Goal: Task Accomplishment & Management: Complete application form

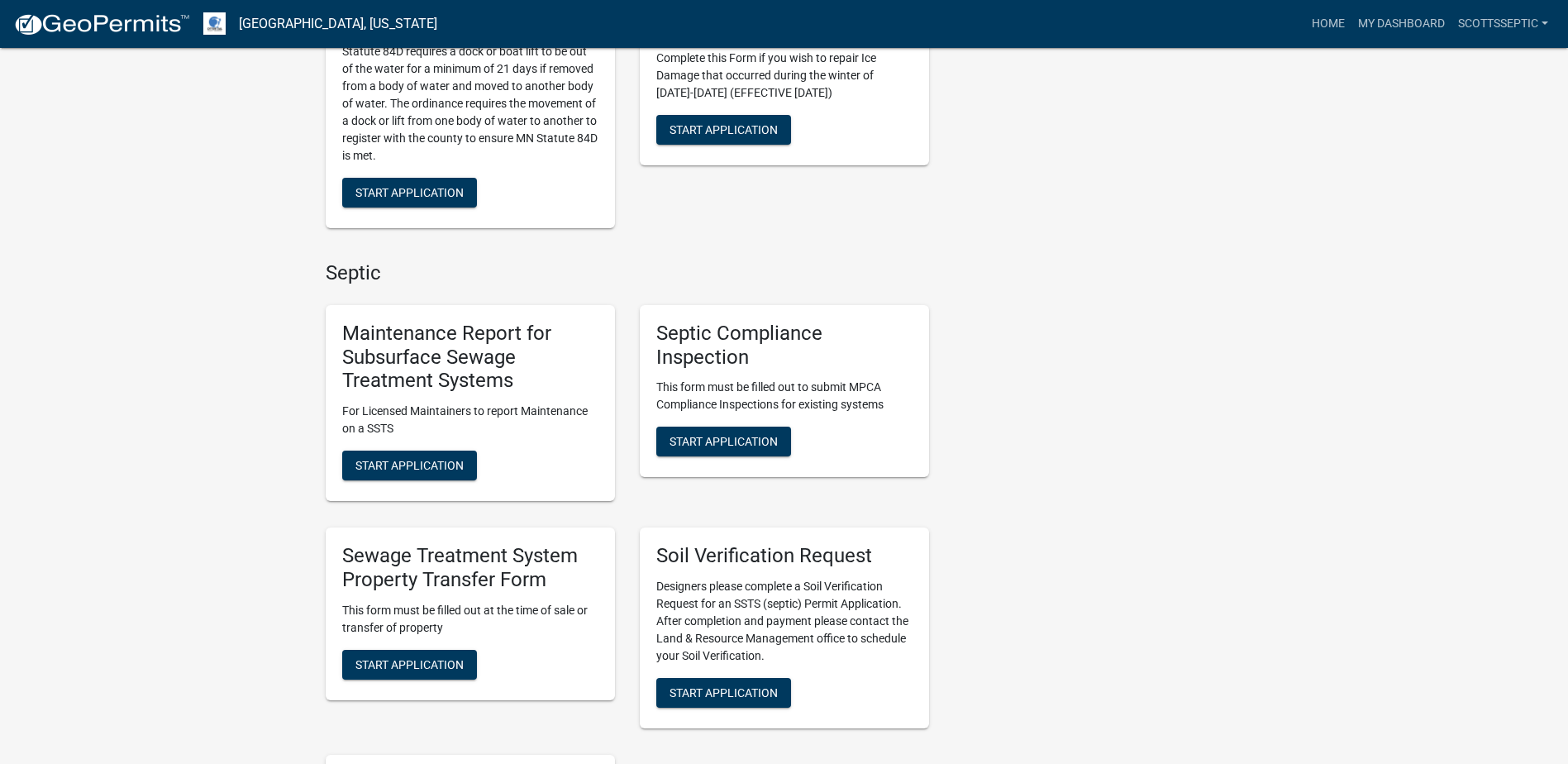
scroll to position [992, 0]
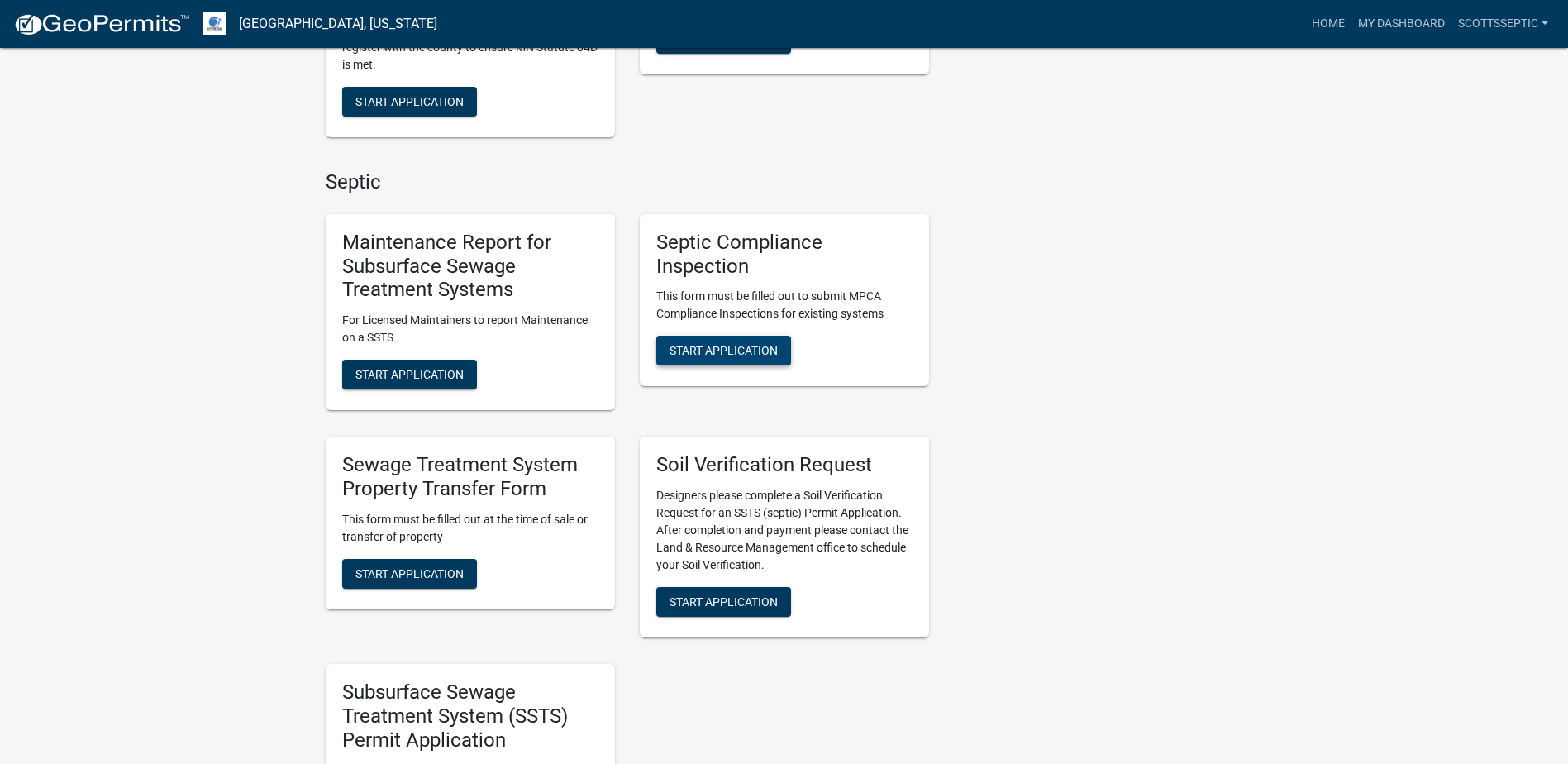
click at [709, 344] on span "Start Application" at bounding box center [724, 351] width 108 height 13
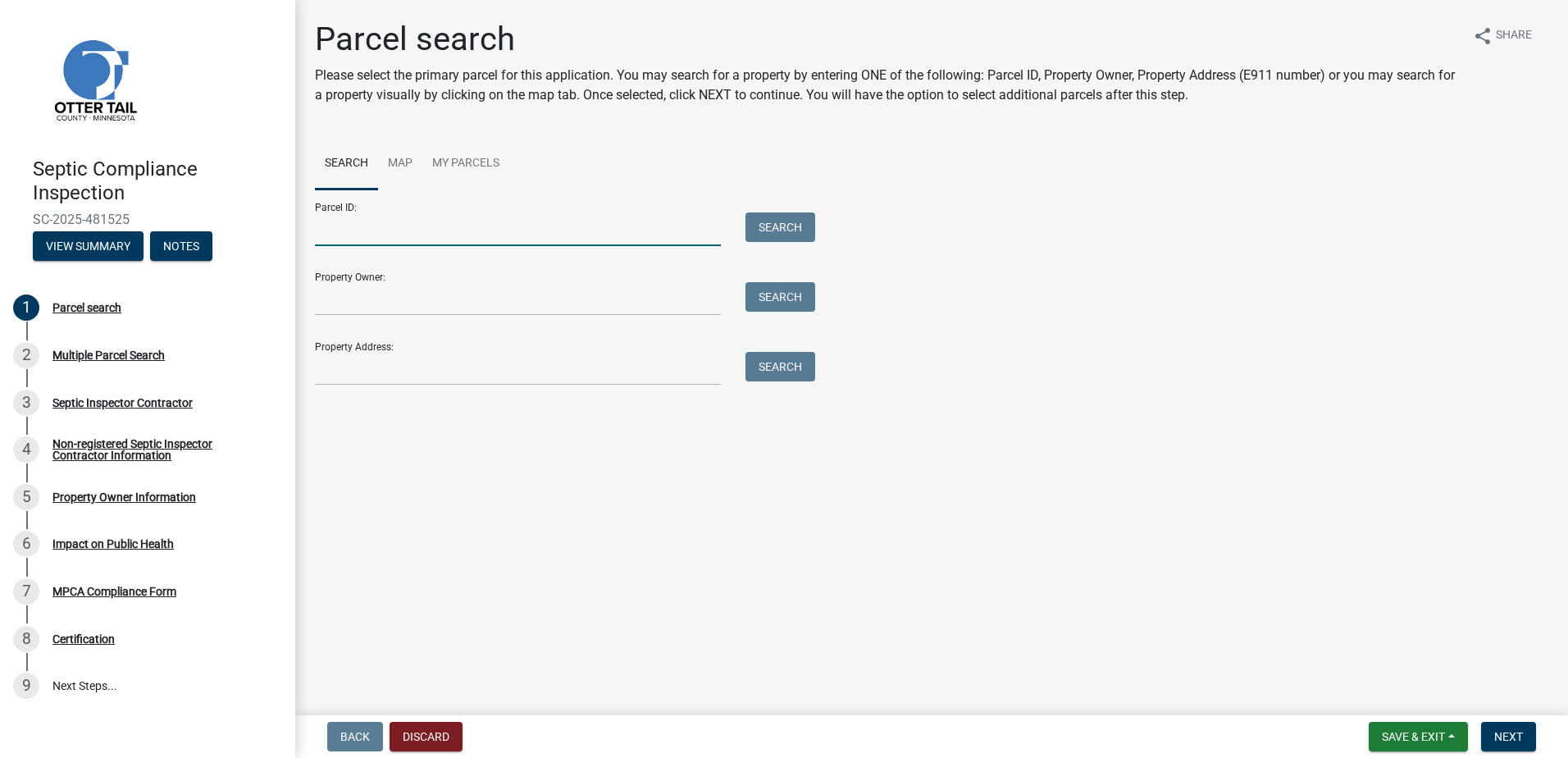
drag, startPoint x: 374, startPoint y: 234, endPoint x: 443, endPoint y: 212, distance: 72.4
click at [376, 233] on input "Parcel ID:" at bounding box center [518, 229] width 406 height 34
type input "07000180120004"
click at [780, 230] on button "Search" at bounding box center [780, 227] width 69 height 30
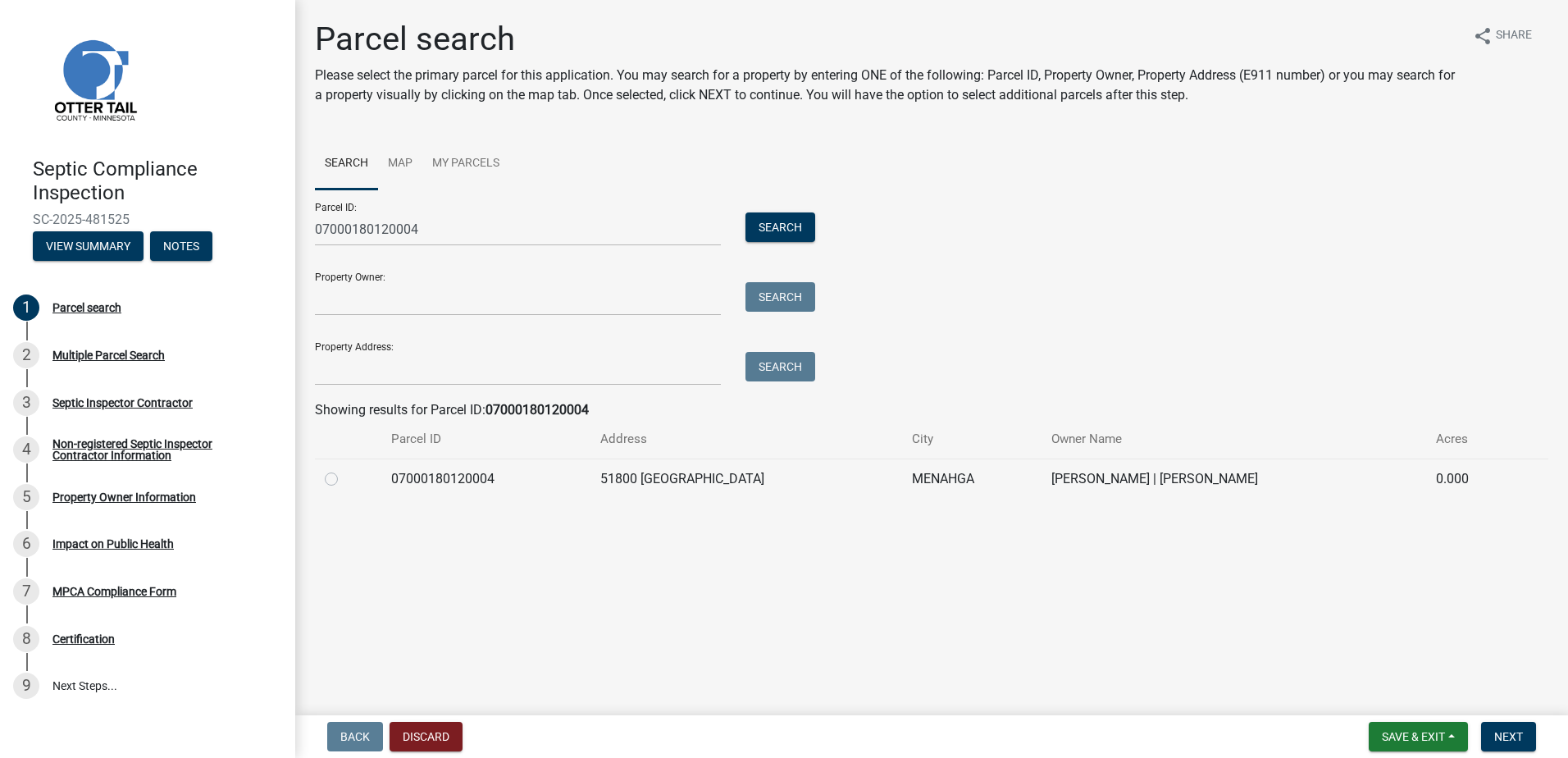
click at [344, 469] on label at bounding box center [344, 469] width 0 height 0
click at [344, 478] on input "radio" at bounding box center [349, 474] width 10 height 10
radio input "true"
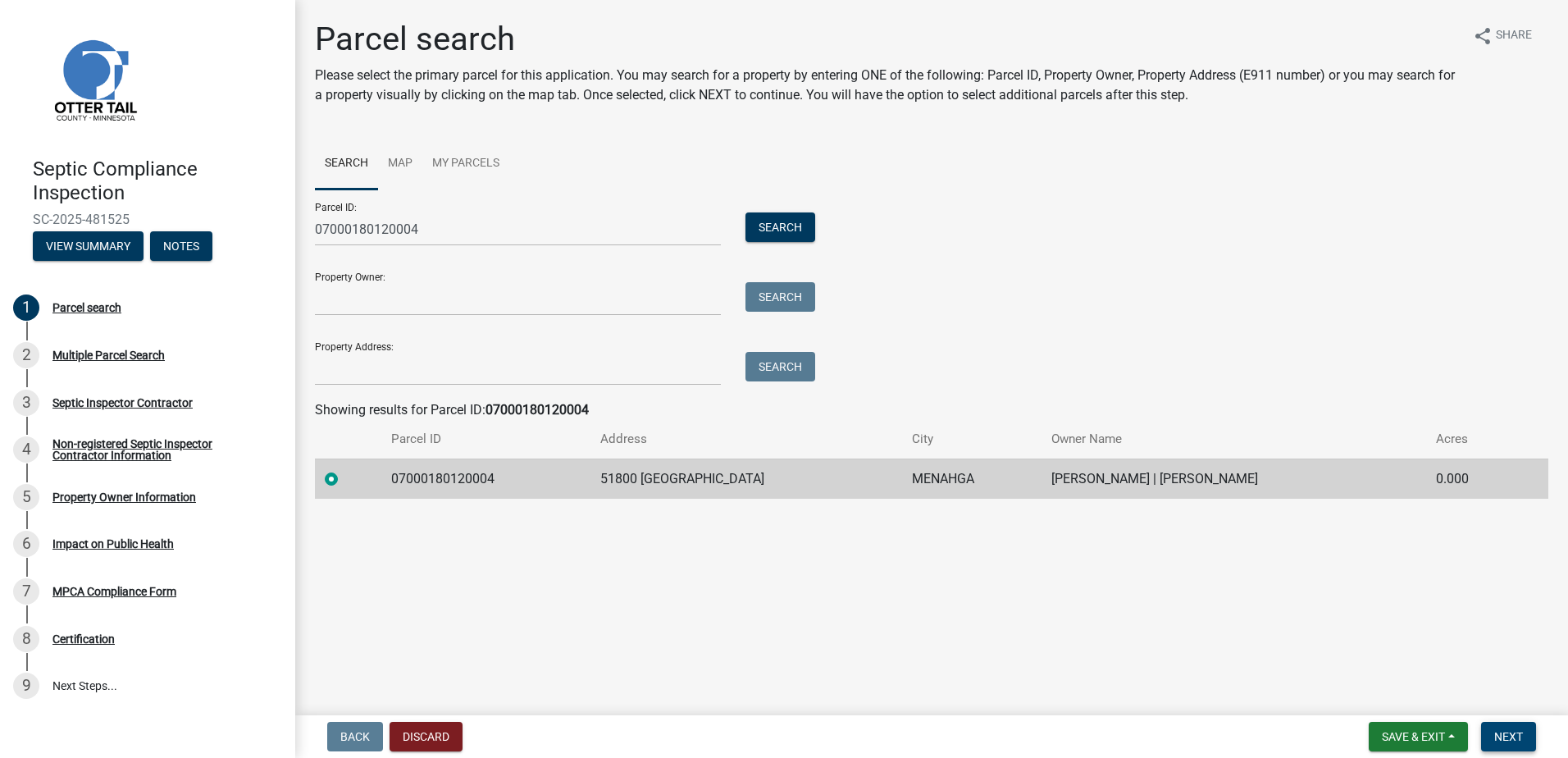
click at [1493, 735] on button "Next" at bounding box center [1508, 736] width 55 height 30
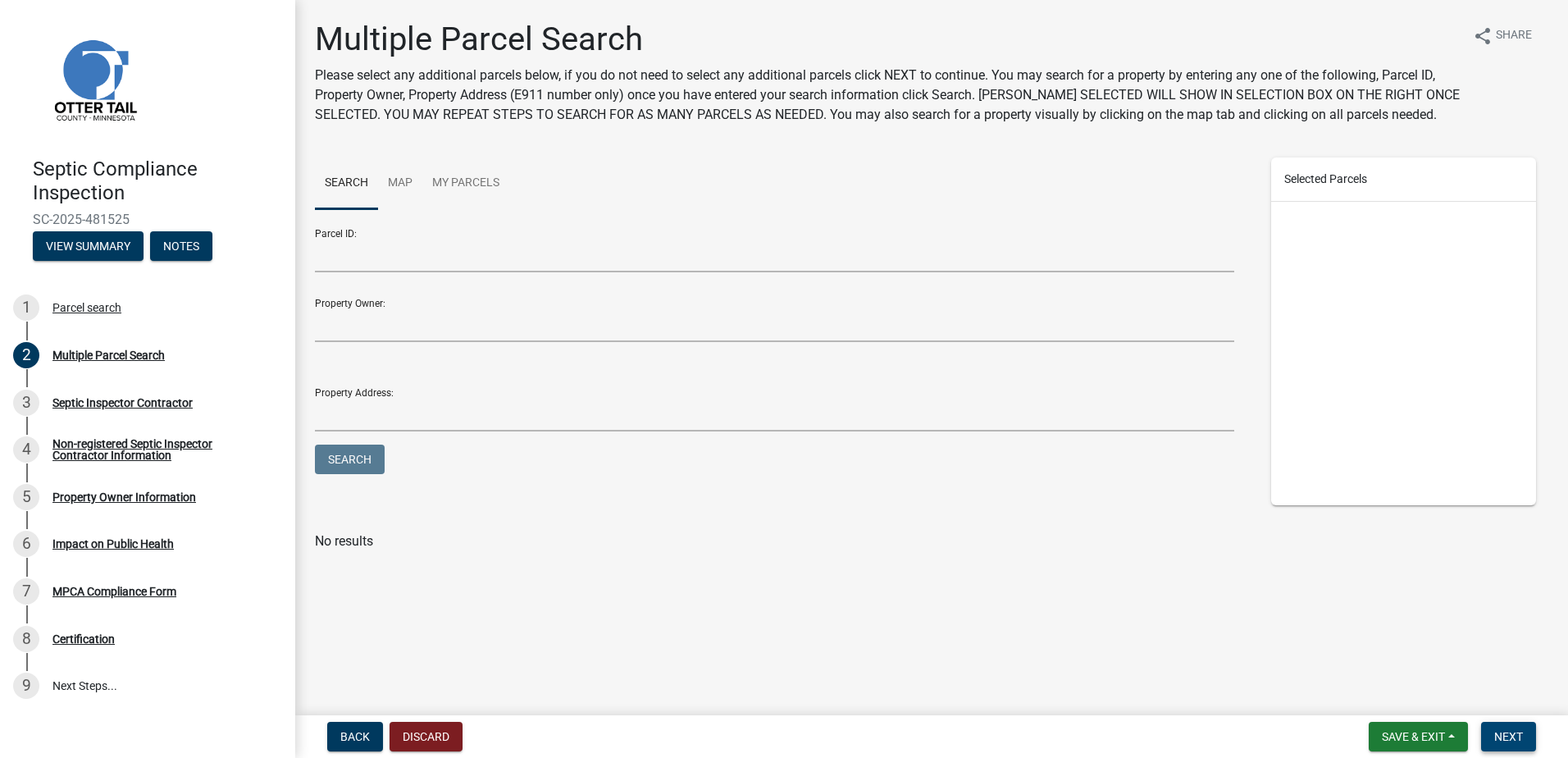
click at [1496, 735] on span "Next" at bounding box center [1508, 736] width 29 height 13
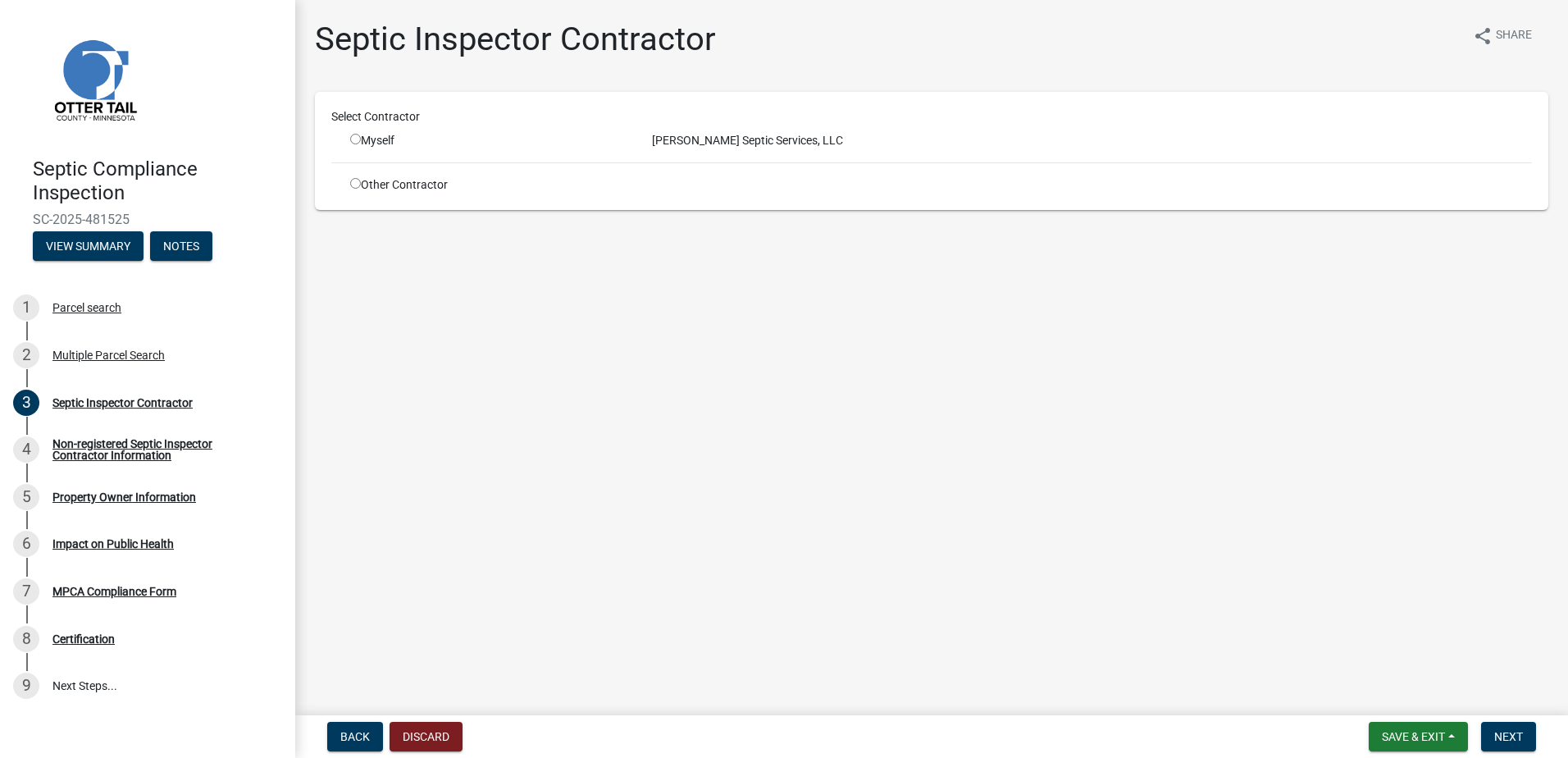
click at [355, 141] on input "radio" at bounding box center [355, 138] width 10 height 10
radio input "true"
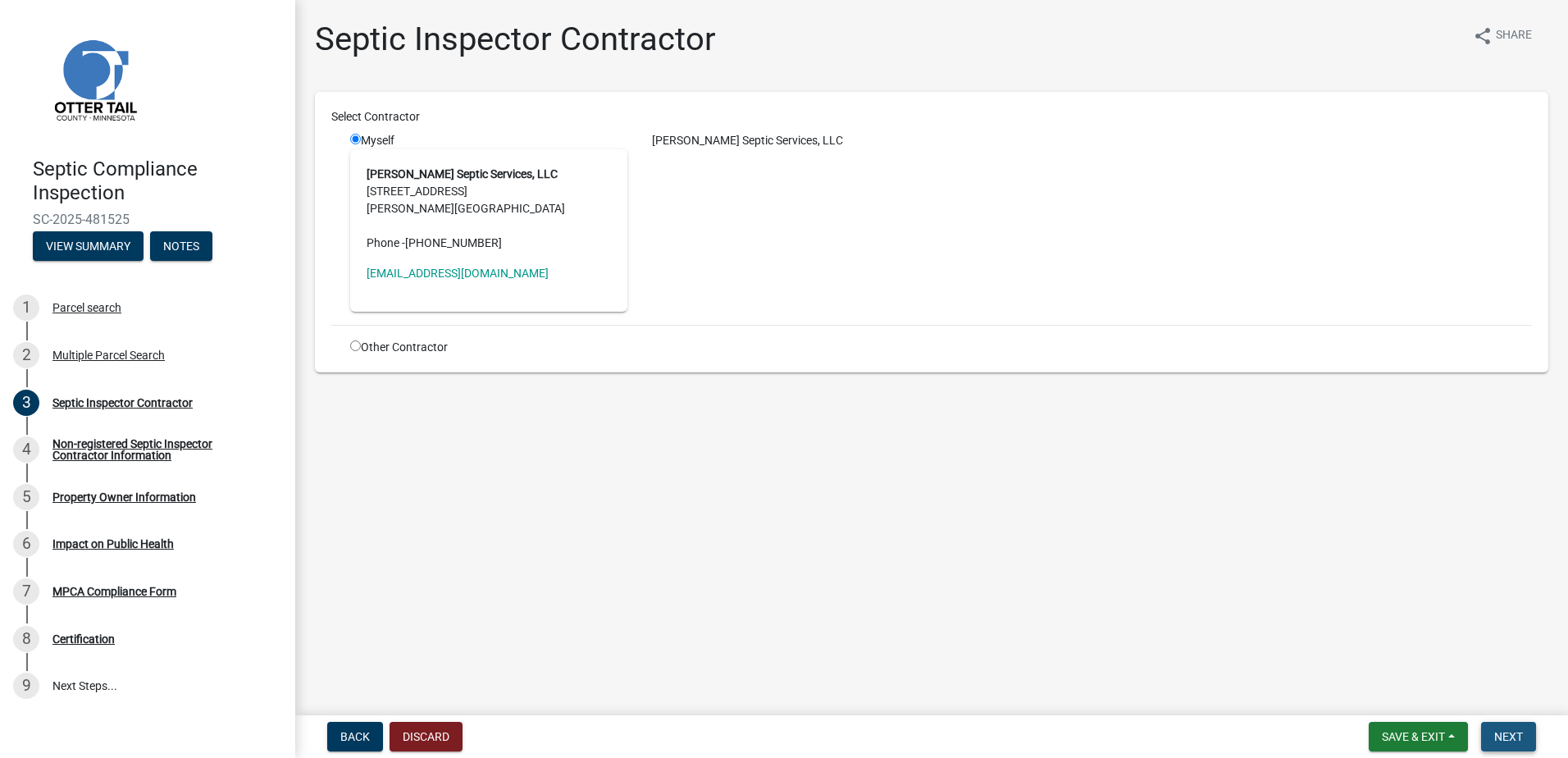
click at [1511, 730] on span "Next" at bounding box center [1508, 736] width 29 height 13
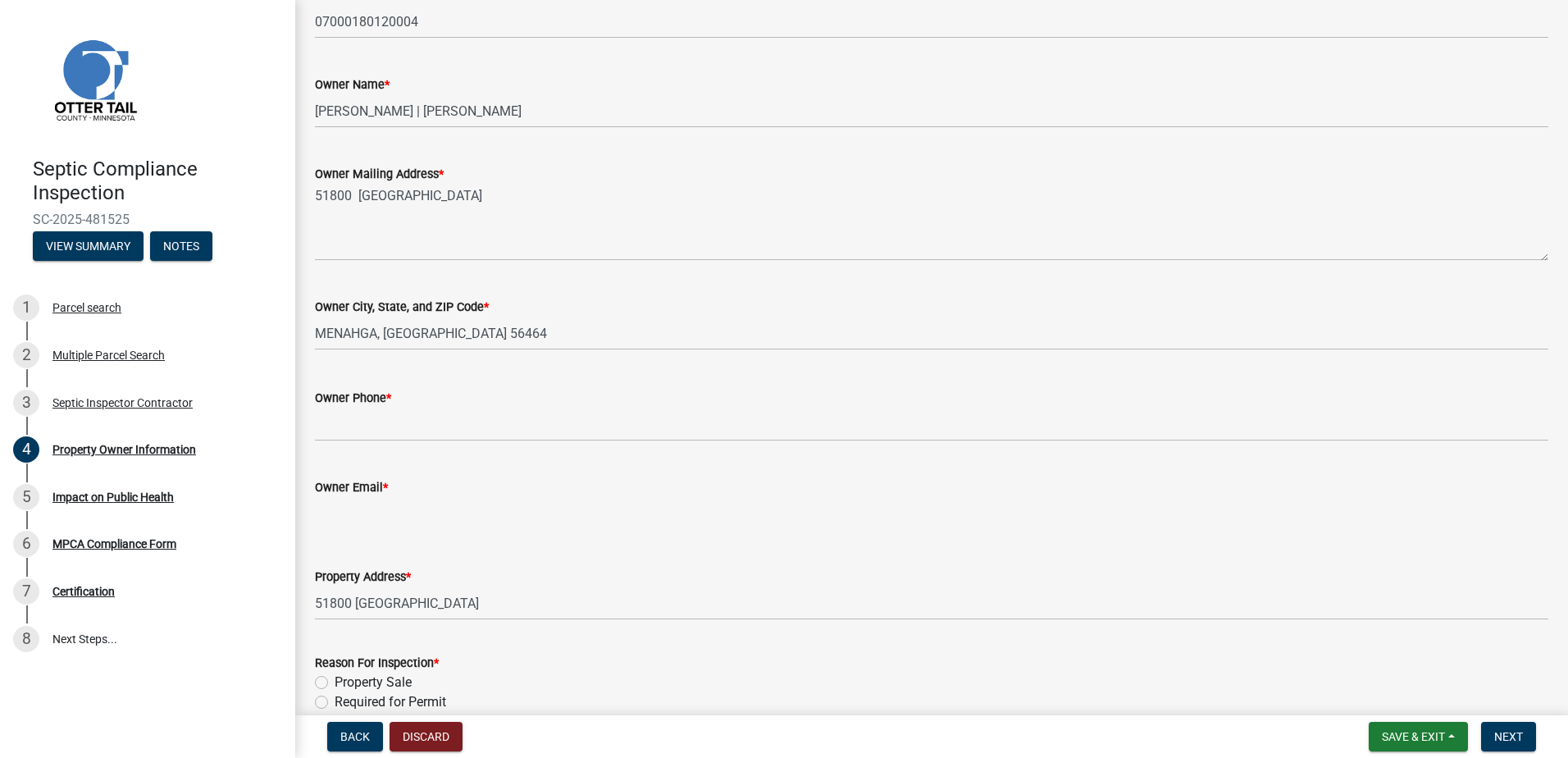
scroll to position [328, 0]
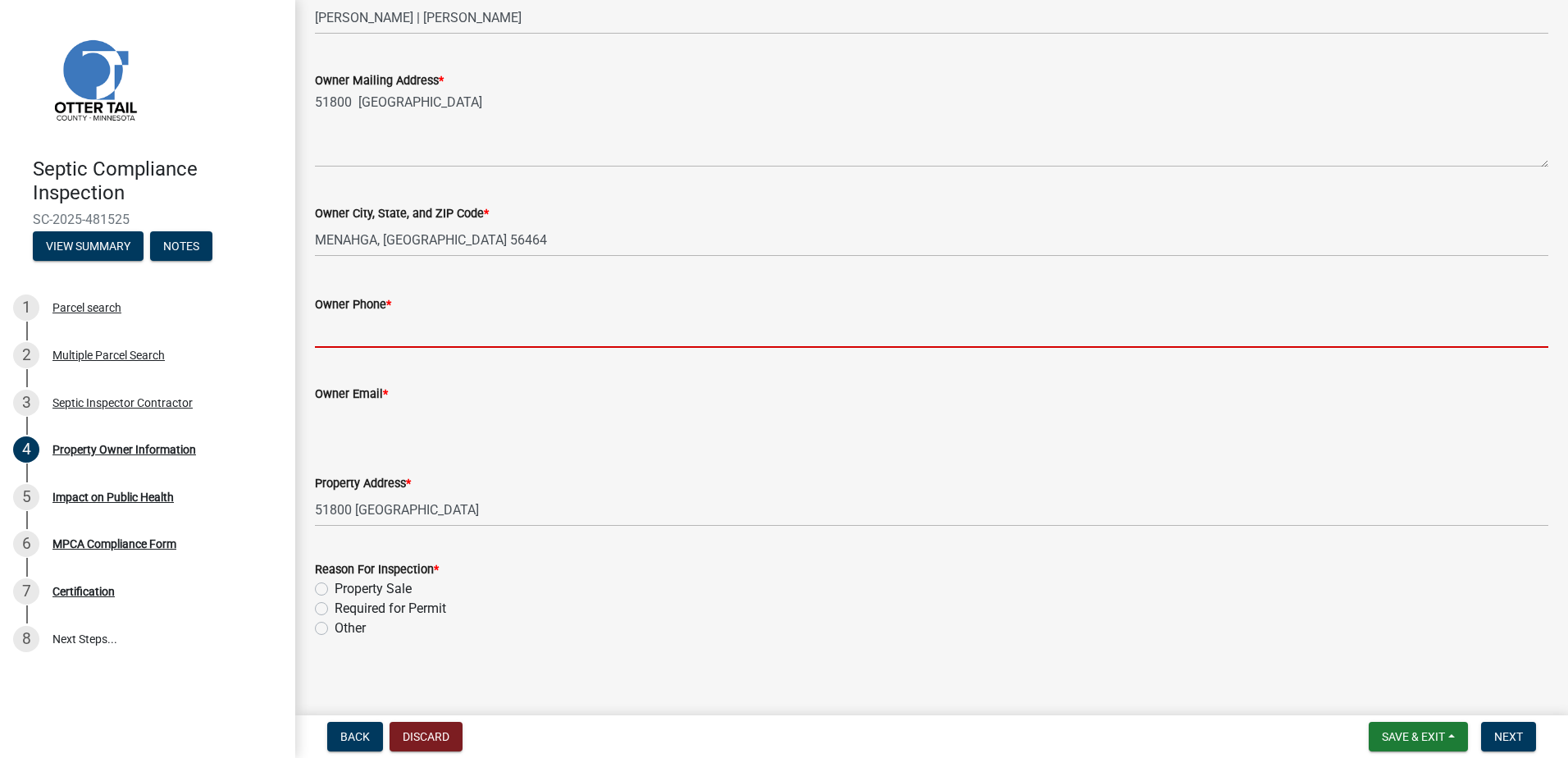
drag, startPoint x: 344, startPoint y: 342, endPoint x: 359, endPoint y: 329, distance: 19.8
click at [344, 342] on input "Owner Phone *" at bounding box center [932, 331] width 1233 height 34
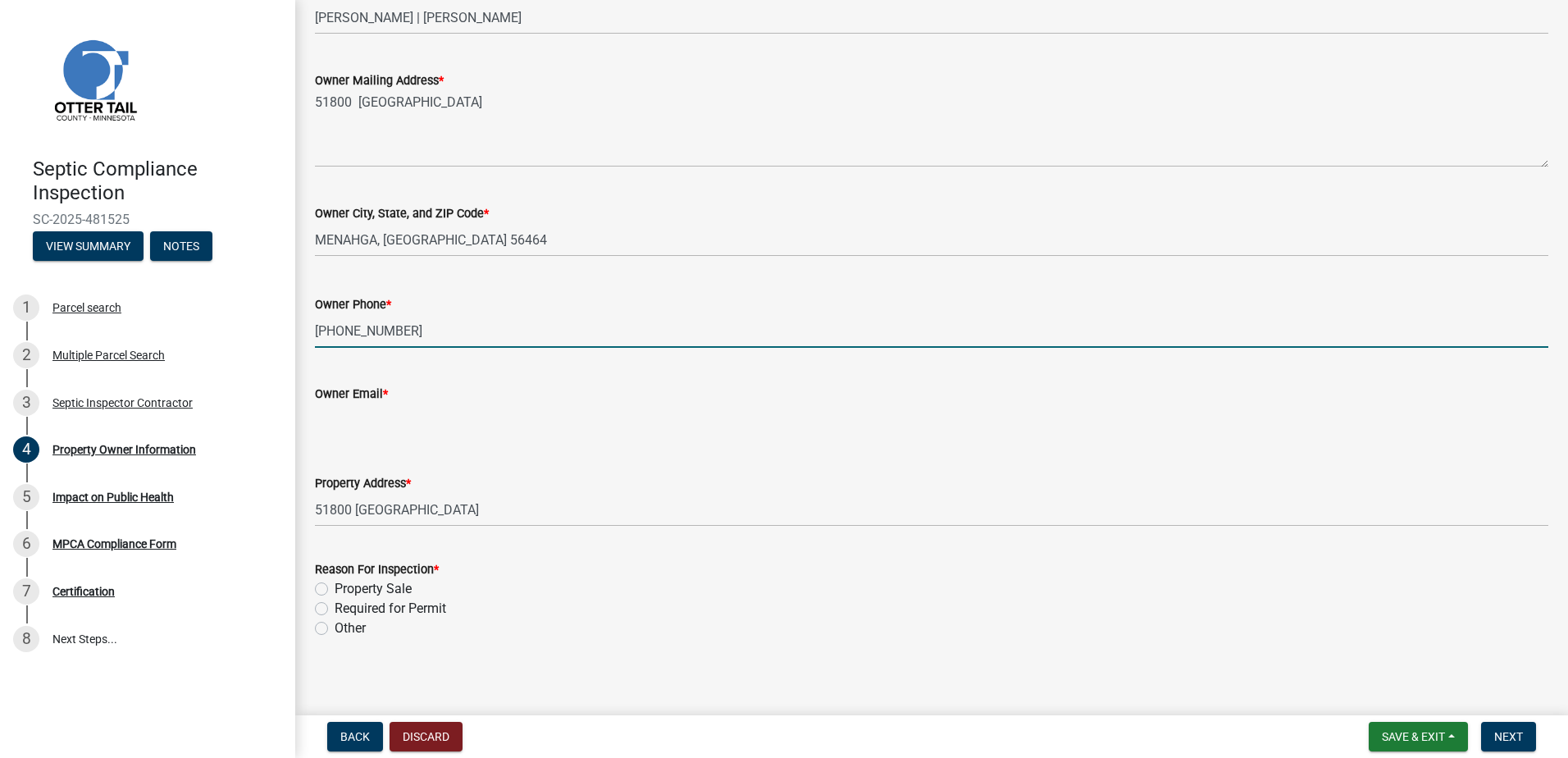
type input "[PHONE_NUMBER]"
click at [327, 421] on input "Owner Email *" at bounding box center [932, 420] width 1233 height 34
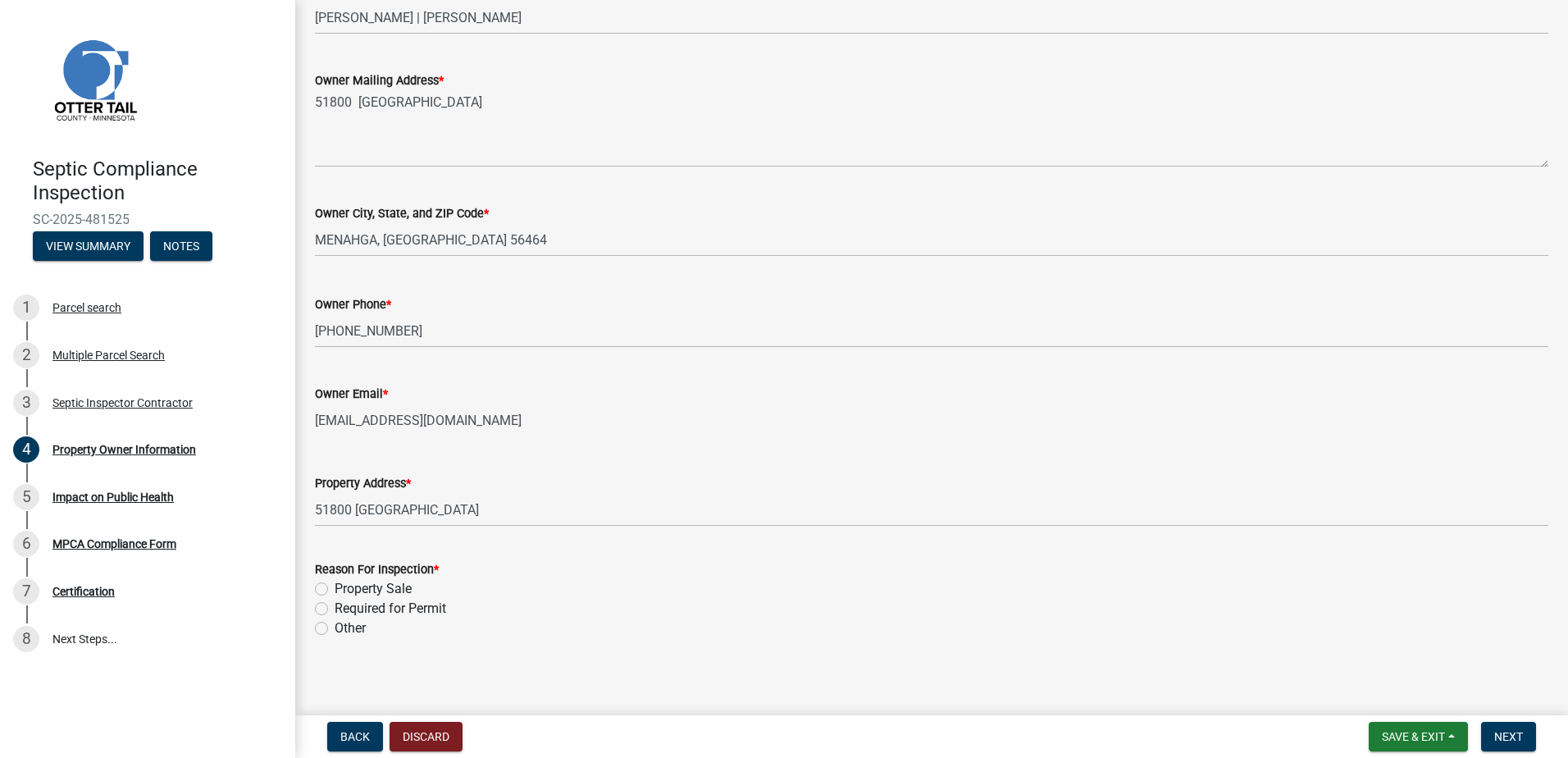
scroll to position [336, 0]
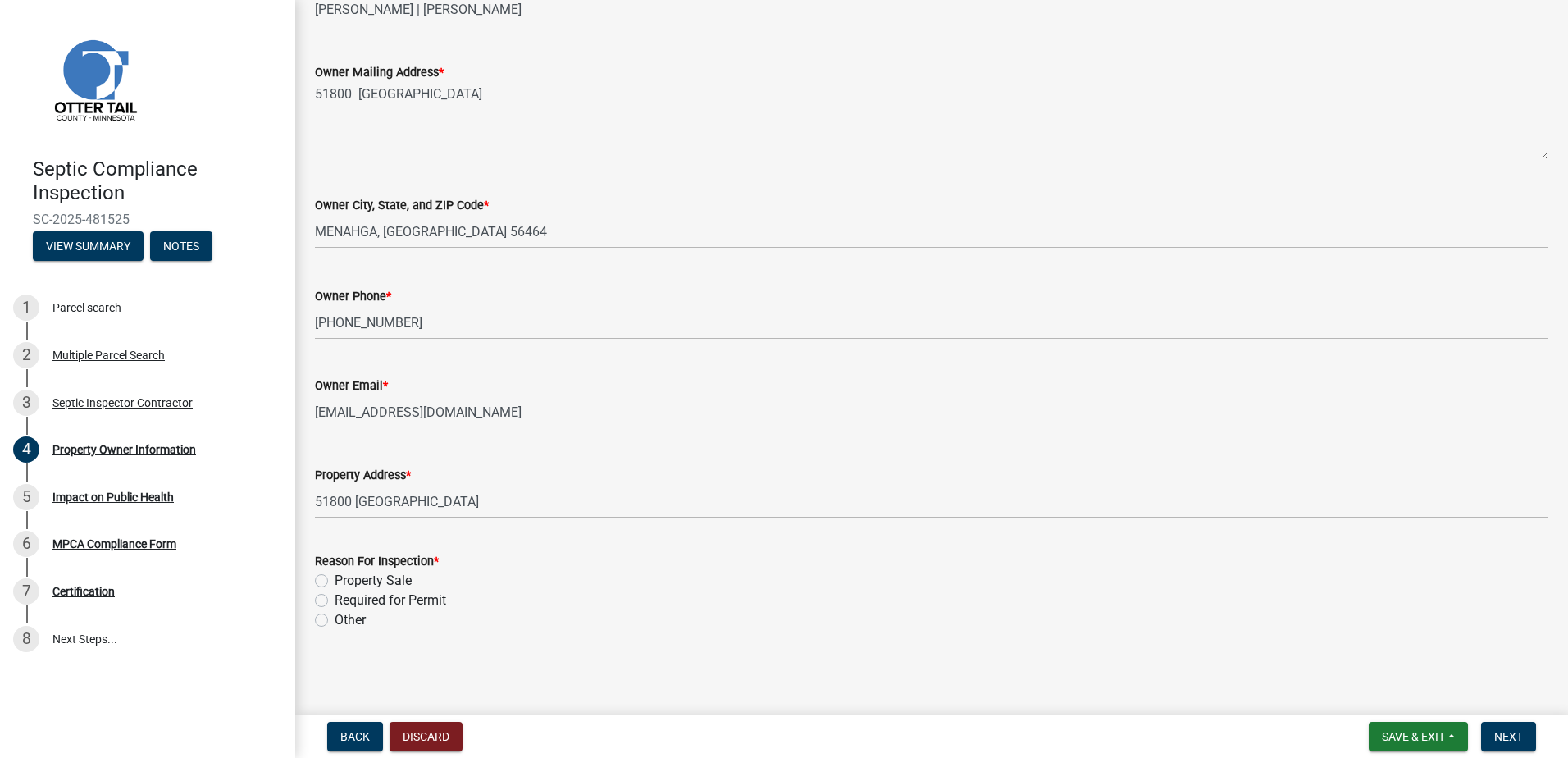
type input "[EMAIL_ADDRESS][DOMAIN_NAME]"
click at [335, 581] on label "Property Sale" at bounding box center [373, 580] width 77 height 20
click at [335, 581] on input "Property Sale" at bounding box center [340, 576] width 10 height 10
radio input "true"
click at [1509, 738] on span "Next" at bounding box center [1508, 736] width 29 height 13
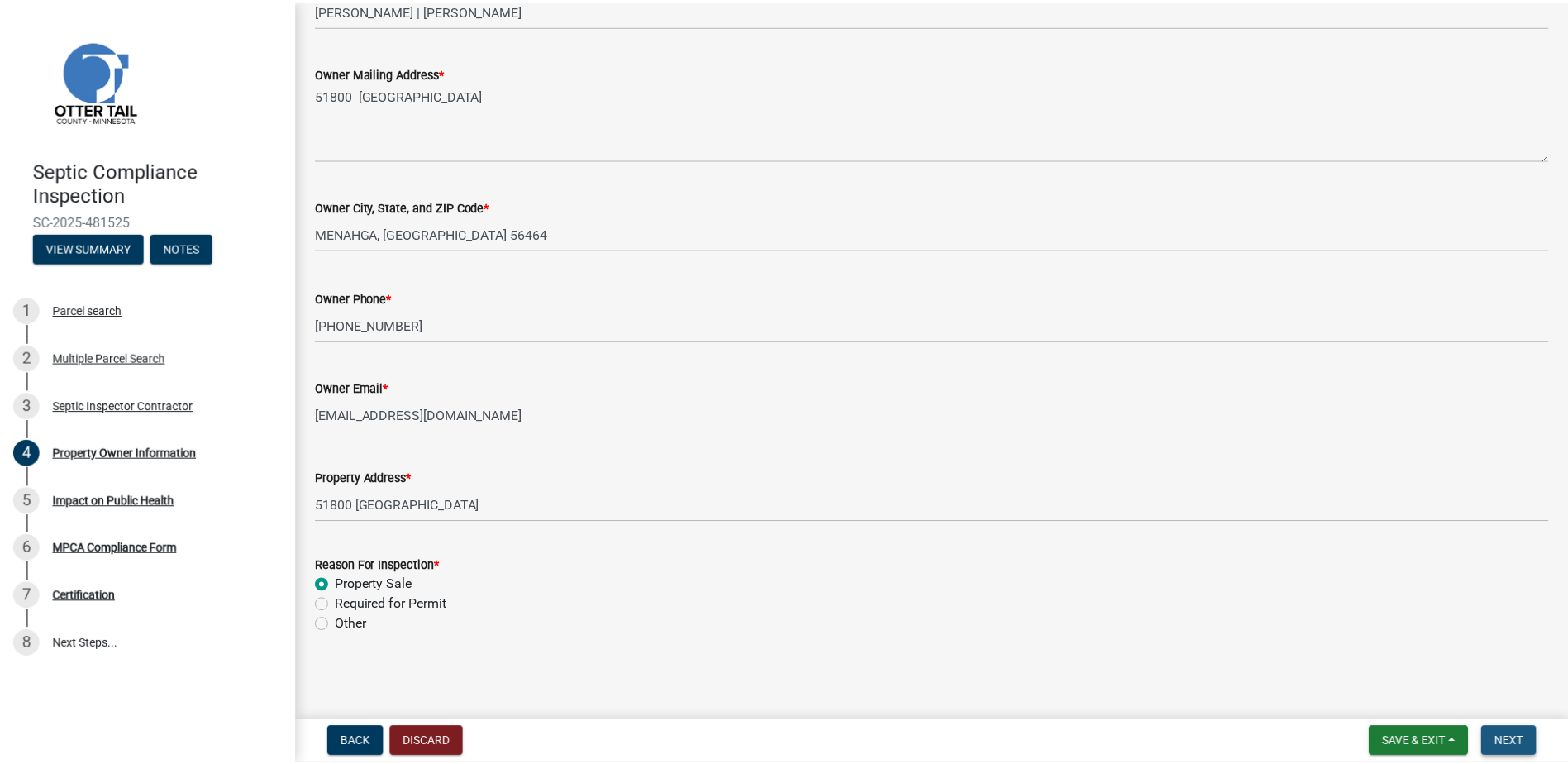
scroll to position [0, 0]
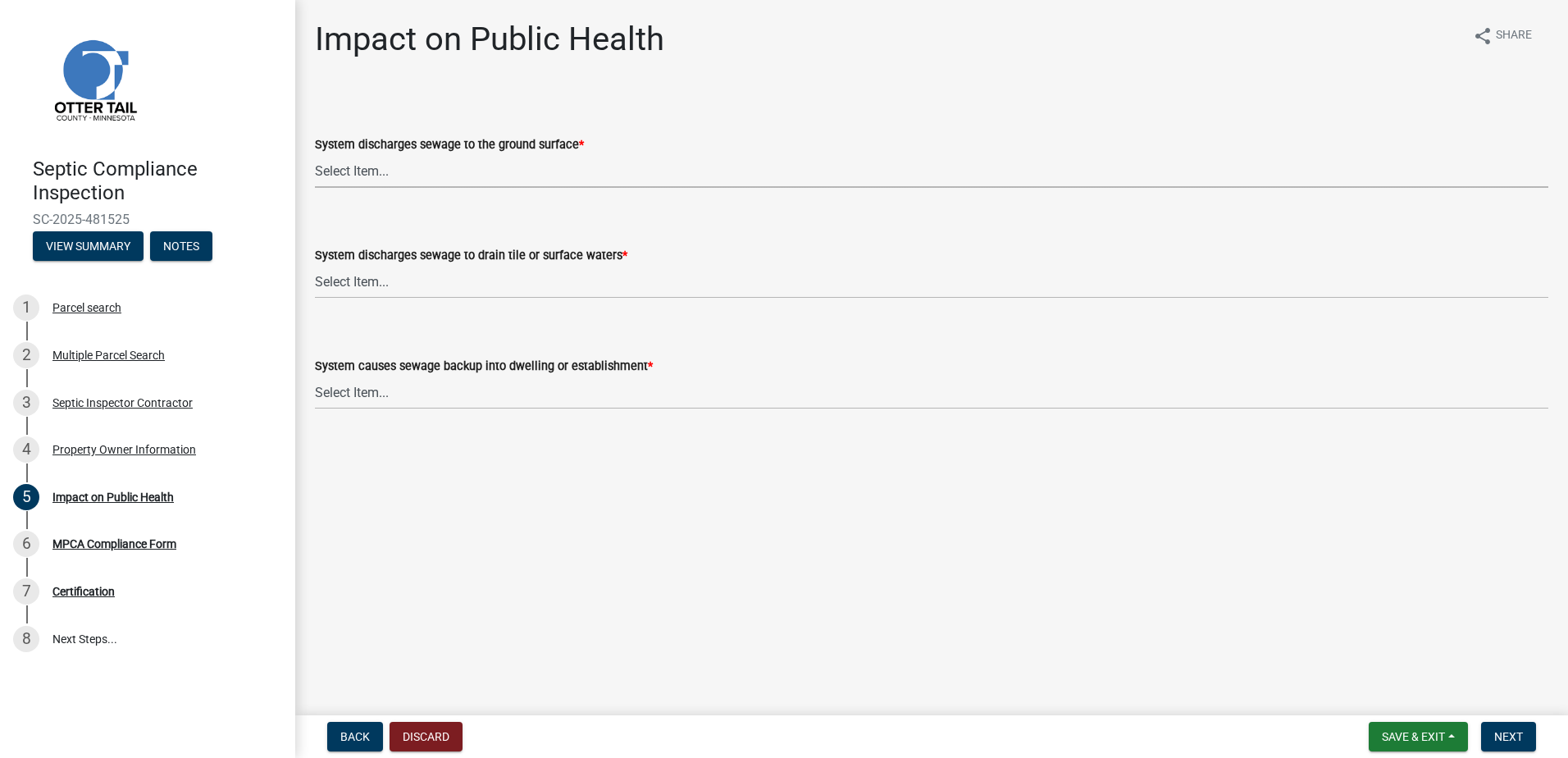
drag, startPoint x: 345, startPoint y: 172, endPoint x: 345, endPoint y: 182, distance: 10.0
click at [345, 172] on select "Select Item... Yes No" at bounding box center [932, 171] width 1233 height 34
click at [315, 154] on select "Select Item... Yes No" at bounding box center [932, 171] width 1233 height 34
select select "9c5ef684-d0d4-4879-ab12-905ddbd81a72"
drag, startPoint x: 336, startPoint y: 279, endPoint x: 336, endPoint y: 296, distance: 17.0
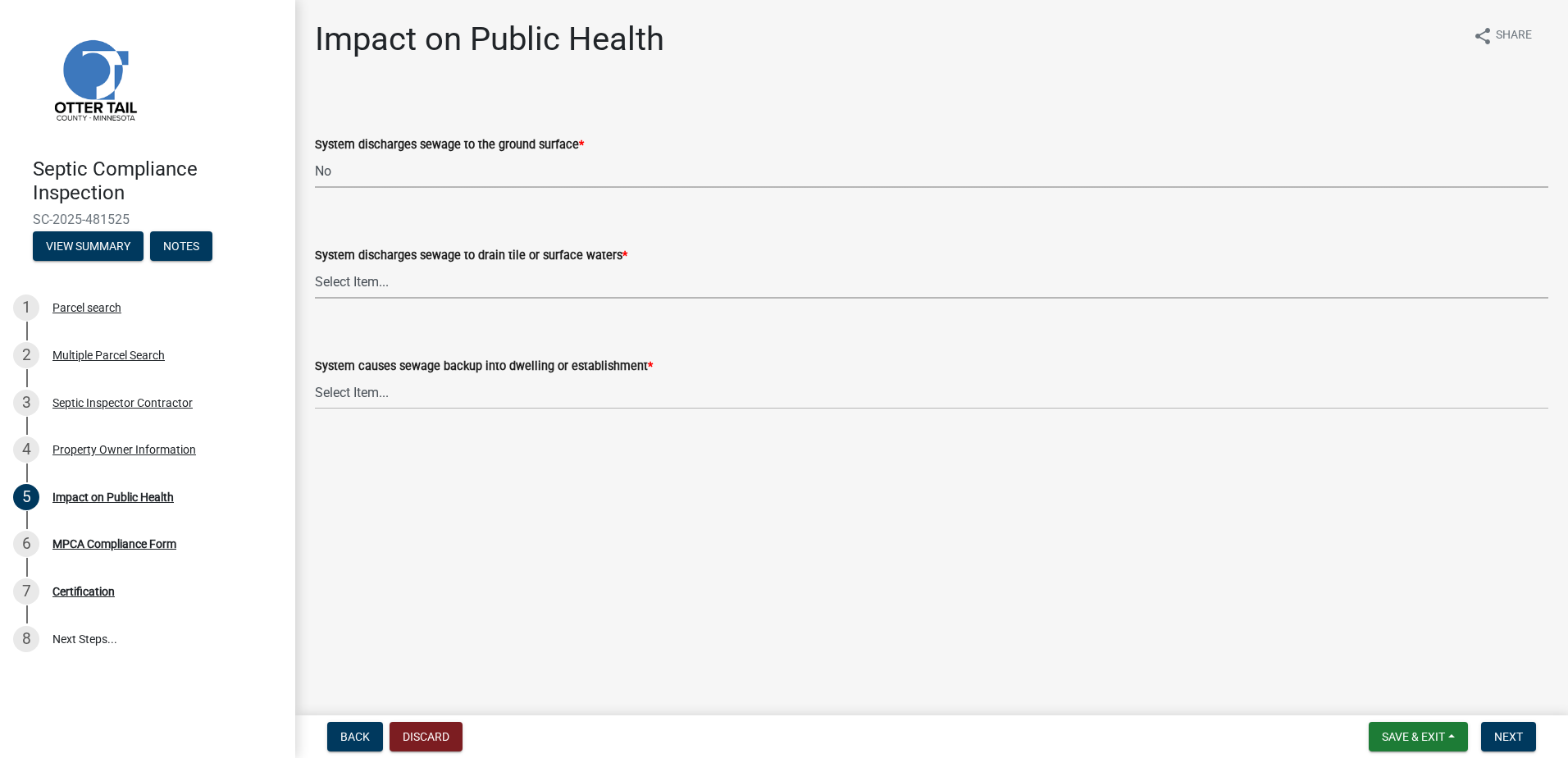
click at [336, 285] on select "Select Item... Yes No" at bounding box center [932, 282] width 1233 height 34
click at [315, 265] on select "Select Item... Yes No" at bounding box center [932, 282] width 1233 height 34
select select "7d491a2b-e9f0-4952-b474-53ca749b22af"
drag, startPoint x: 329, startPoint y: 401, endPoint x: 331, endPoint y: 410, distance: 9.2
click at [329, 401] on select "Select Item... Yes No" at bounding box center [932, 392] width 1233 height 34
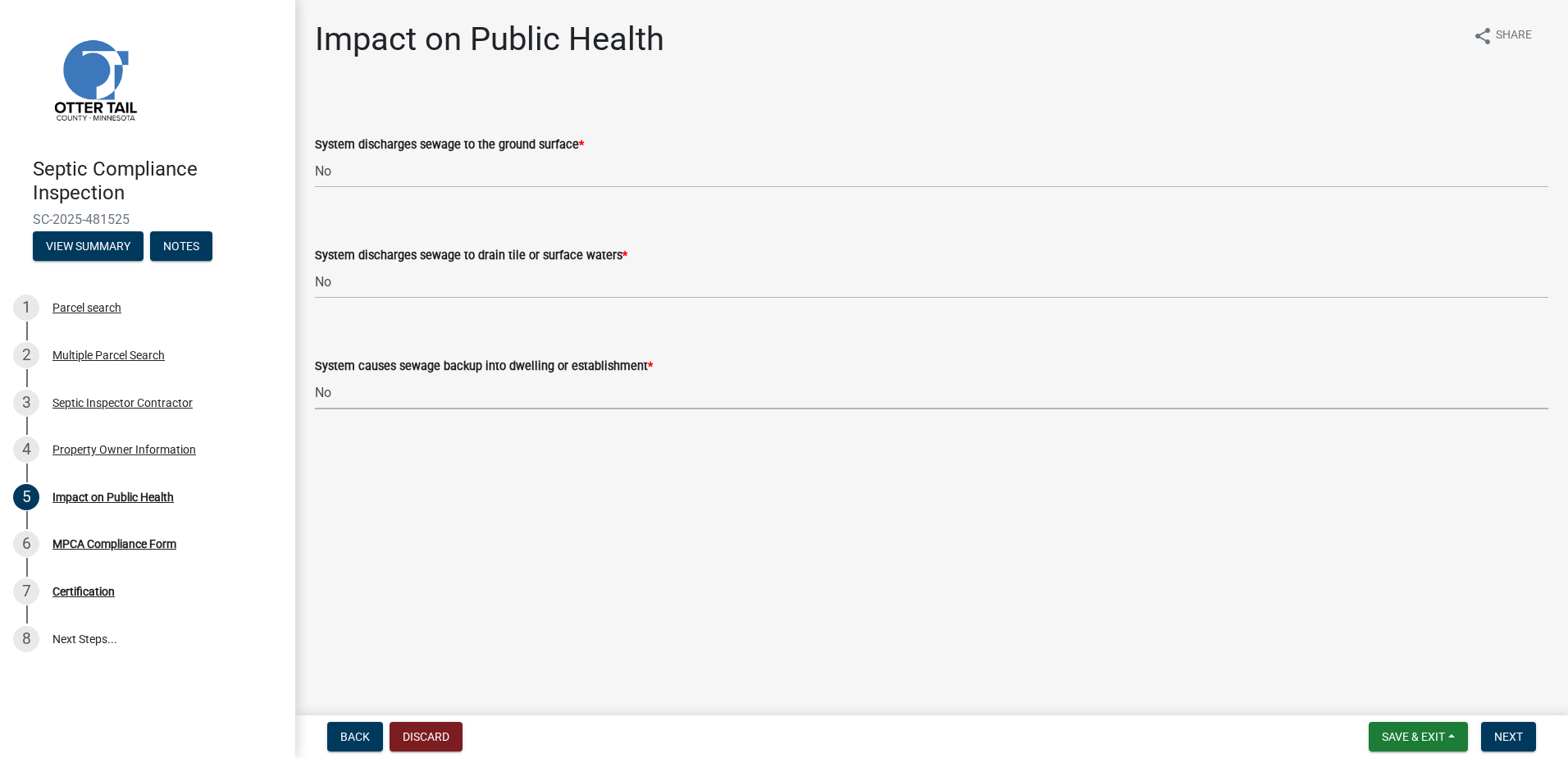
click at [315, 375] on select "Select Item... Yes No" at bounding box center [932, 392] width 1233 height 34
select select "6e07b46b-a403-4f3e-b4fc-218acc732c01"
click at [1504, 746] on button "Next" at bounding box center [1508, 736] width 55 height 30
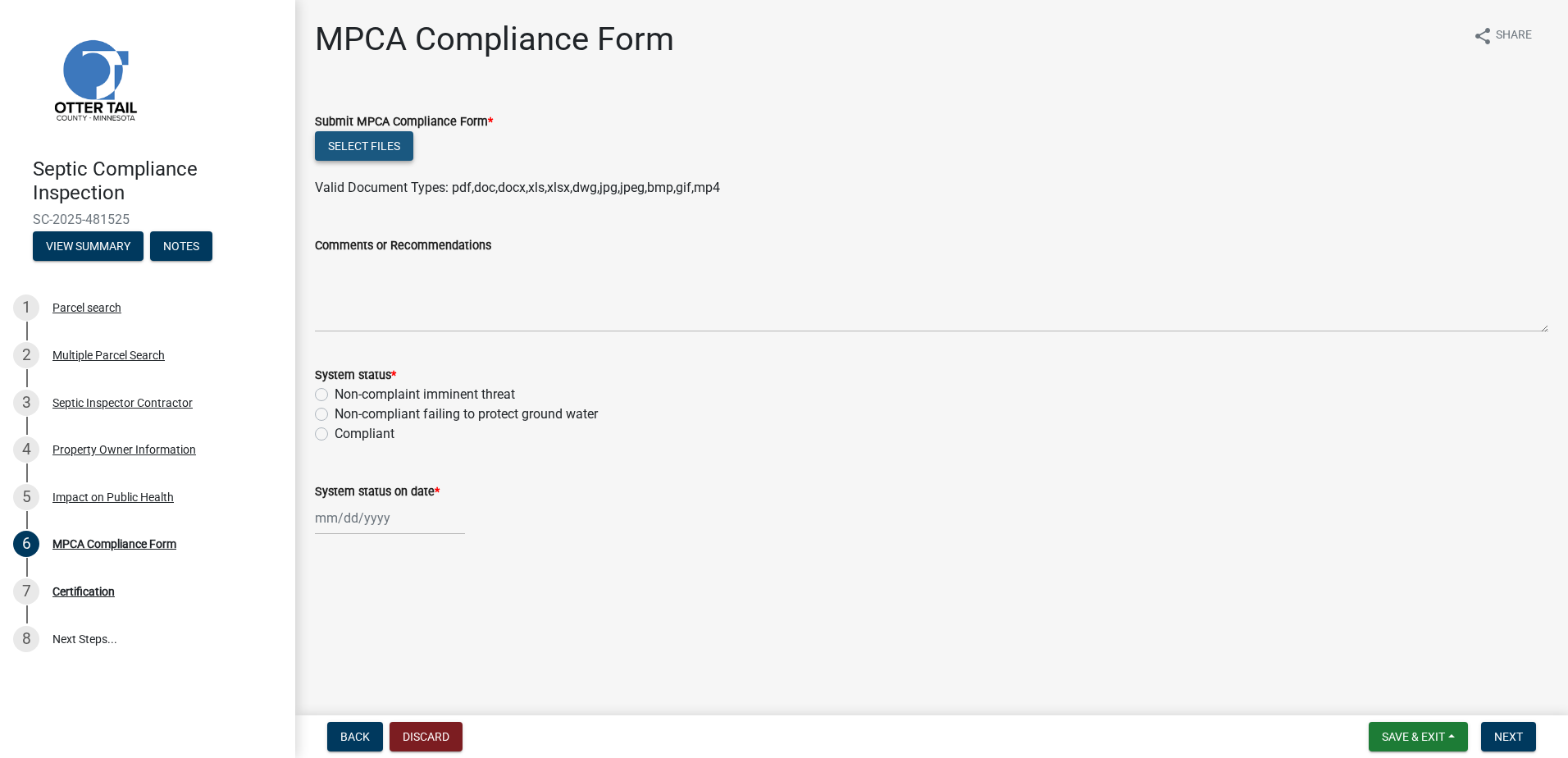
click at [334, 148] on button "Select files" at bounding box center [364, 146] width 98 height 30
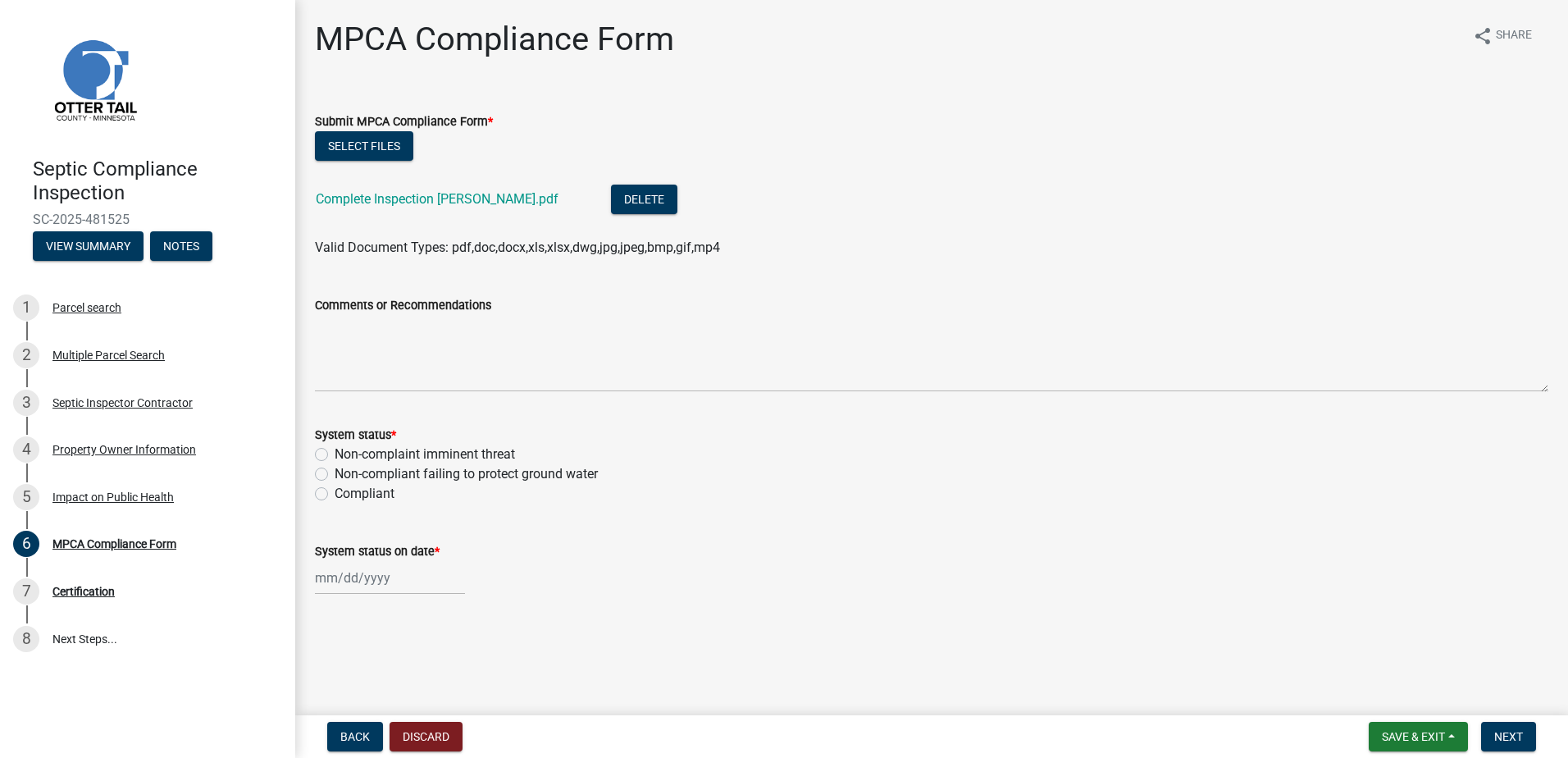
click at [335, 494] on label "Compliant" at bounding box center [365, 493] width 60 height 20
click at [335, 494] on input "Compliant" at bounding box center [340, 488] width 10 height 10
radio input "true"
click at [343, 578] on div at bounding box center [390, 577] width 150 height 34
select select "9"
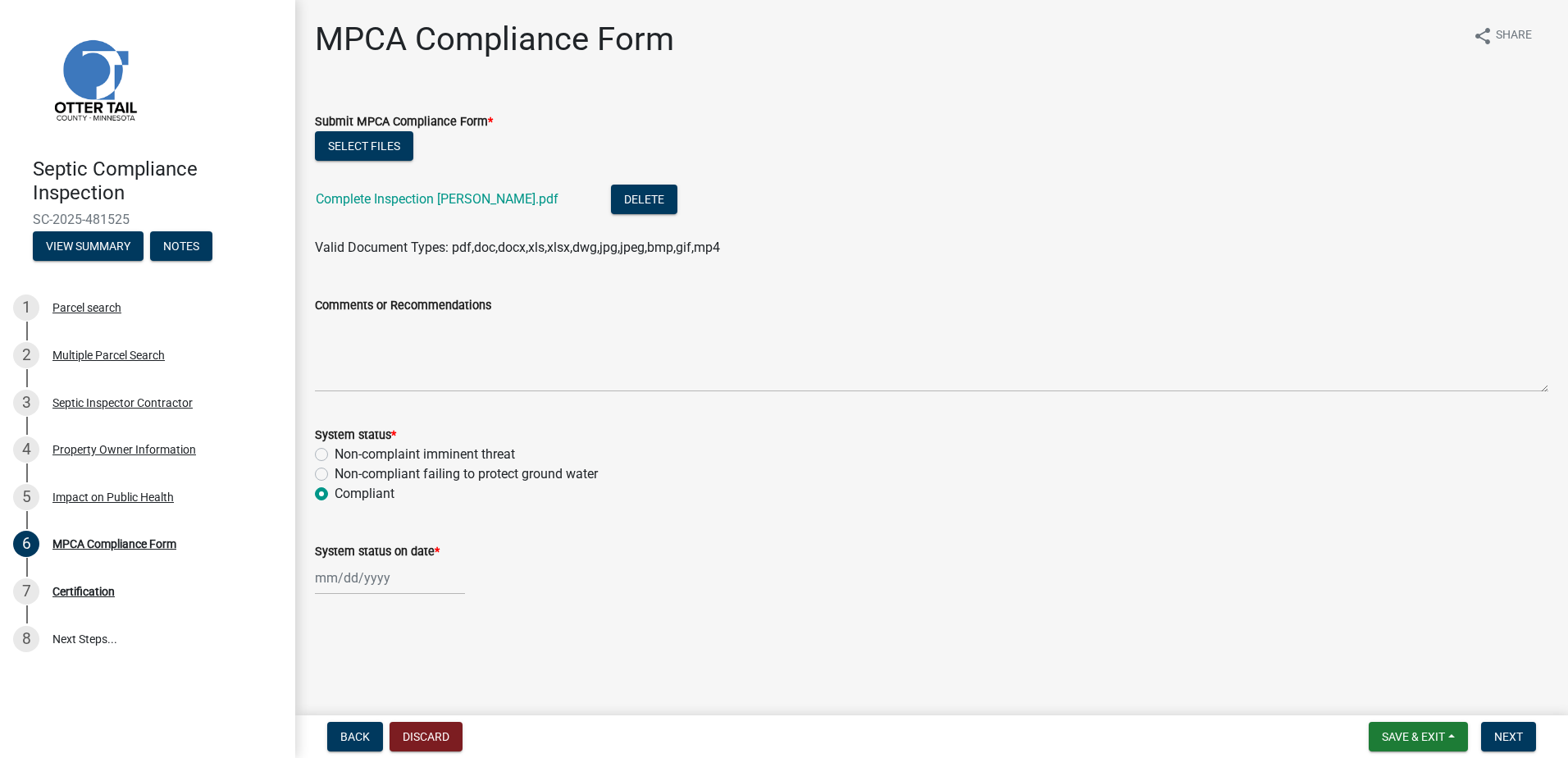
select select "2025"
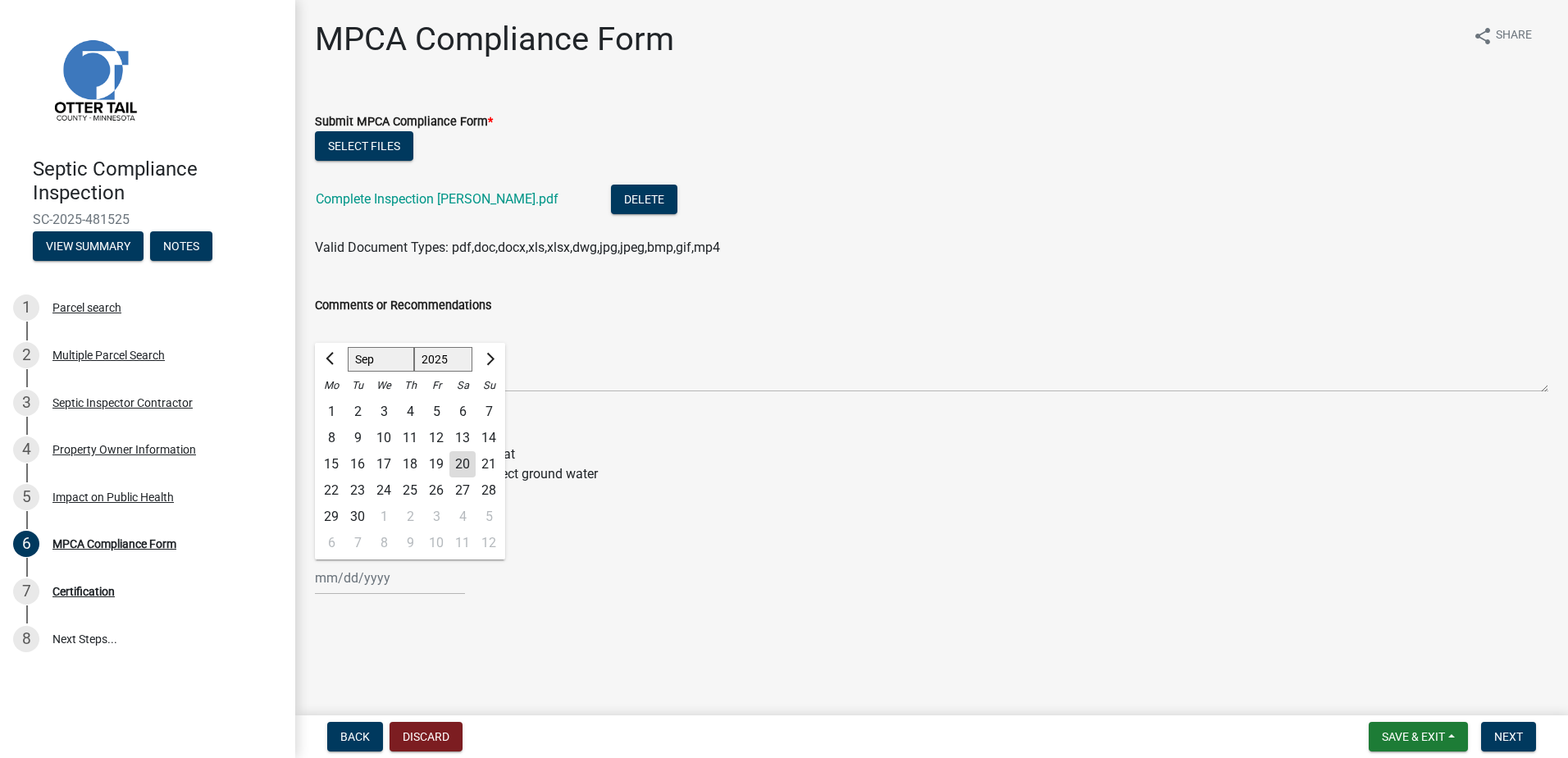
click at [362, 465] on div "16" at bounding box center [357, 464] width 26 height 26
type input "[DATE]"
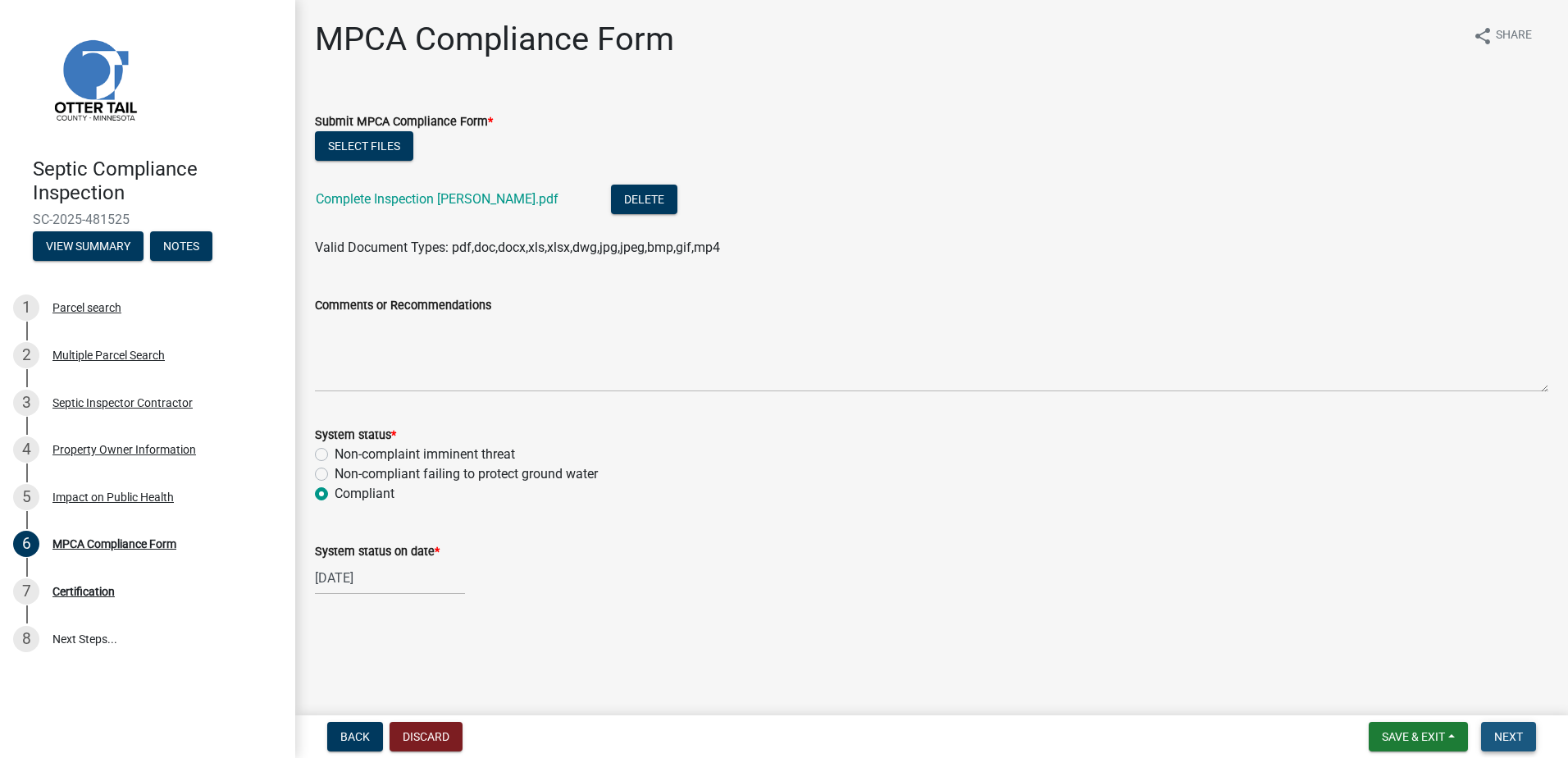
click at [1501, 733] on span "Next" at bounding box center [1508, 736] width 29 height 13
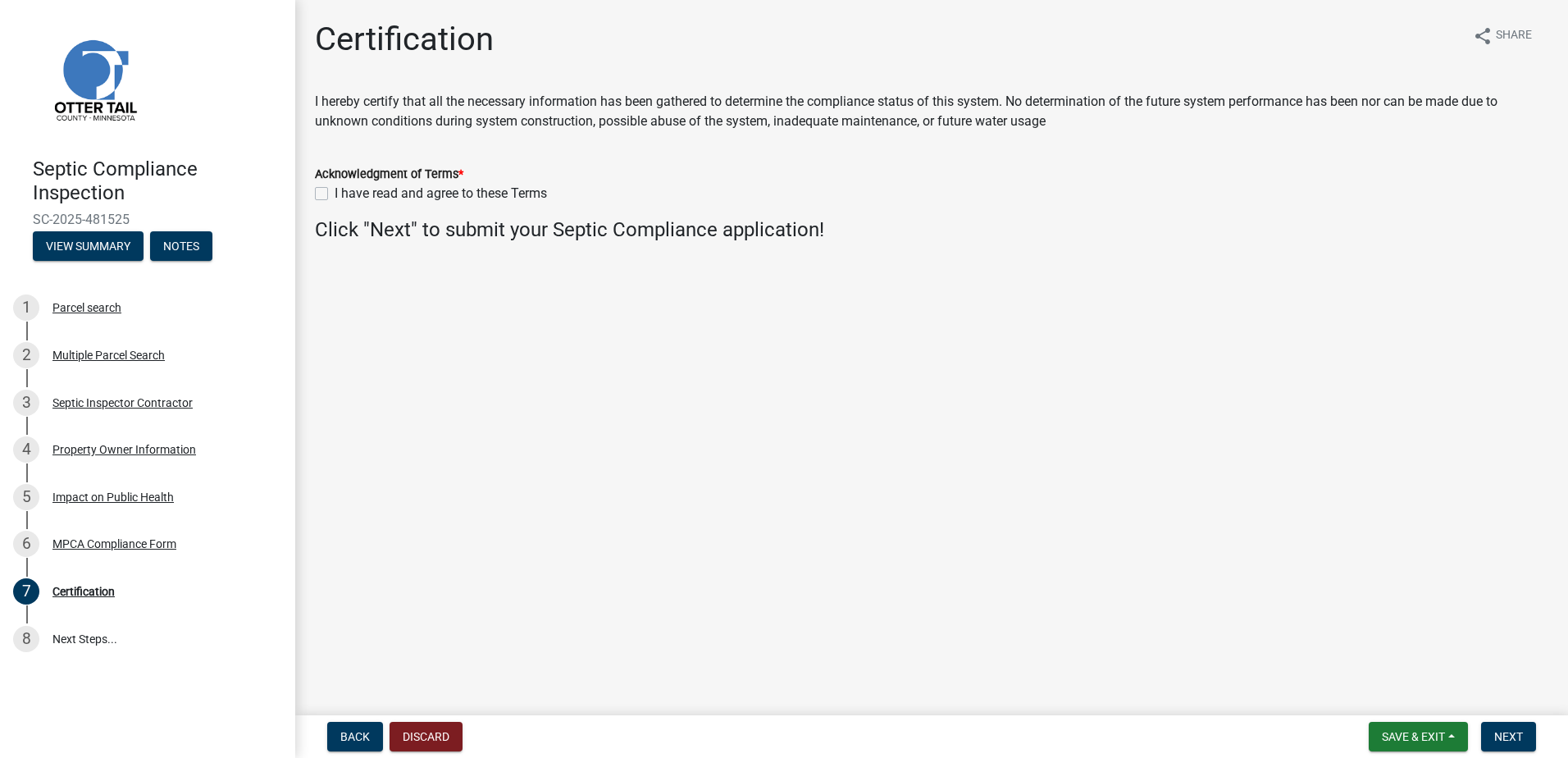
click at [335, 196] on label "I have read and agree to these Terms" at bounding box center [441, 193] width 212 height 20
click at [335, 195] on input "I have read and agree to these Terms" at bounding box center [340, 188] width 10 height 10
checkbox input "true"
click at [1510, 730] on span "Next" at bounding box center [1508, 736] width 29 height 13
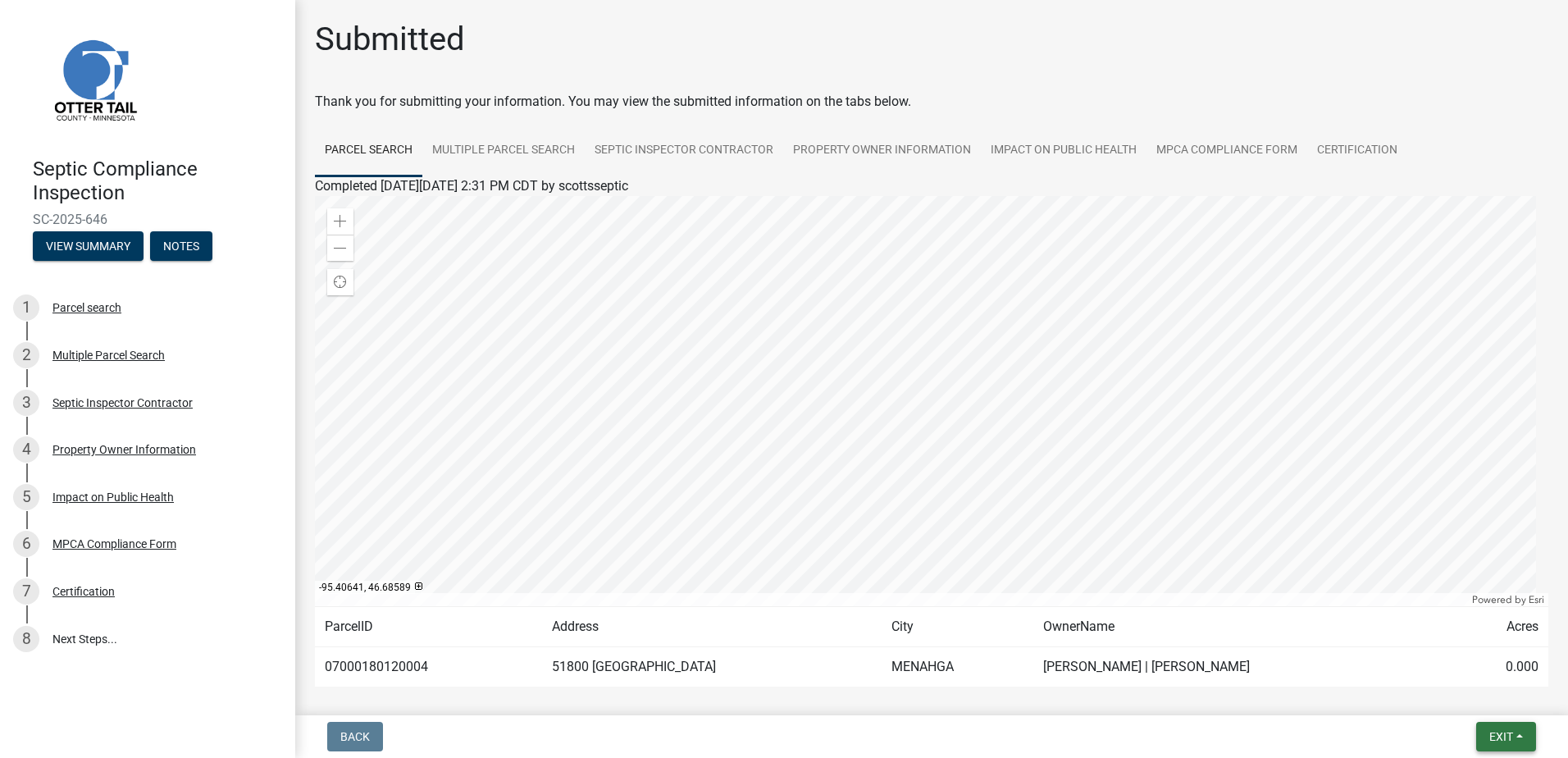
click at [1517, 734] on button "Exit" at bounding box center [1505, 736] width 60 height 30
click at [1482, 699] on button "Save & Exit" at bounding box center [1470, 693] width 131 height 39
